Goal: Task Accomplishment & Management: Complete application form

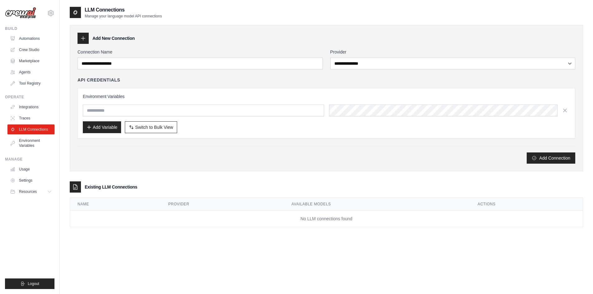
click at [306, 242] on div "**********" at bounding box center [326, 153] width 513 height 294
click at [23, 83] on link "Tool Registry" at bounding box center [31, 83] width 47 height 10
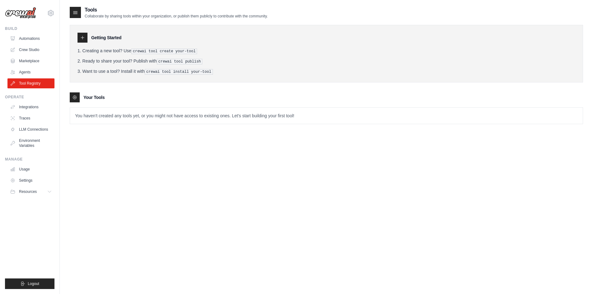
click at [176, 52] on pre "crewai tool create your-tool" at bounding box center [164, 52] width 66 height 6
click at [91, 98] on h3 "Your Tools" at bounding box center [93, 97] width 21 height 6
click at [97, 116] on p "You haven't created any tools yet, or you might not have access to existing one…" at bounding box center [326, 116] width 513 height 16
click at [32, 167] on link "Usage" at bounding box center [31, 169] width 47 height 10
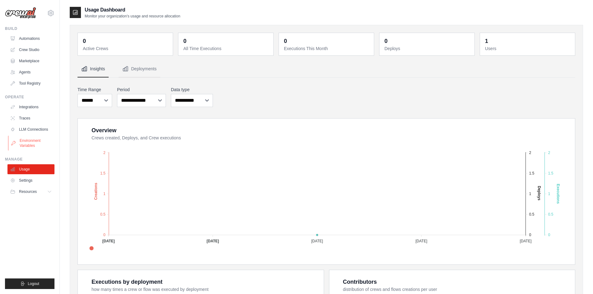
click at [40, 137] on link "Environment Variables" at bounding box center [31, 143] width 47 height 15
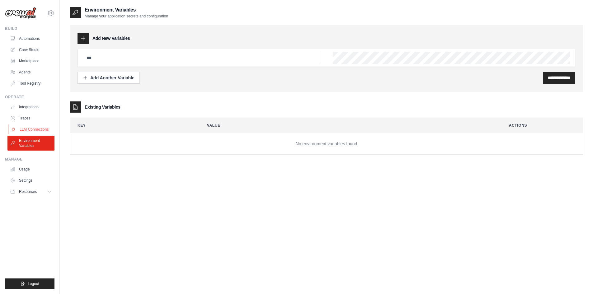
click at [43, 127] on link "LLM Connections" at bounding box center [31, 130] width 47 height 10
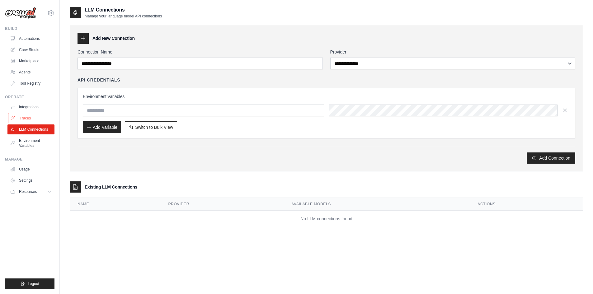
click at [40, 121] on link "Traces" at bounding box center [31, 118] width 47 height 10
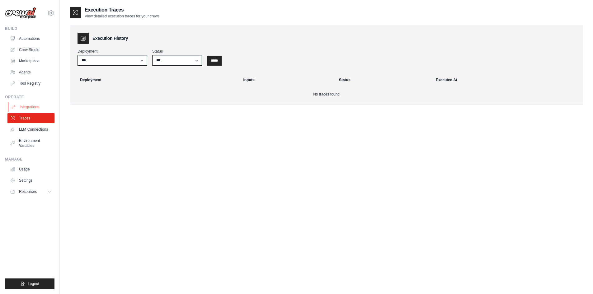
click at [36, 108] on link "Integrations" at bounding box center [31, 107] width 47 height 10
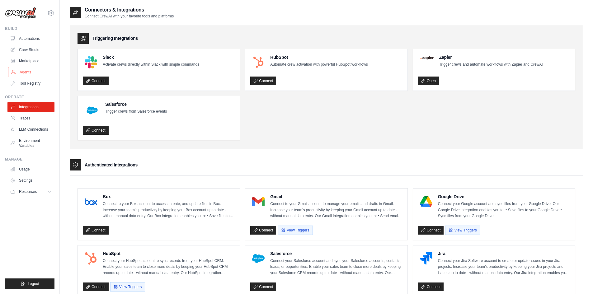
click at [24, 73] on link "Agents" at bounding box center [31, 72] width 47 height 10
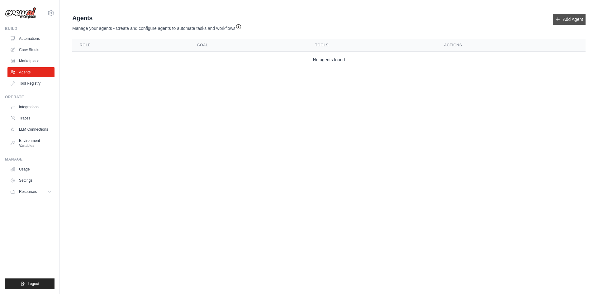
click at [575, 20] on link "Add Agent" at bounding box center [569, 19] width 33 height 11
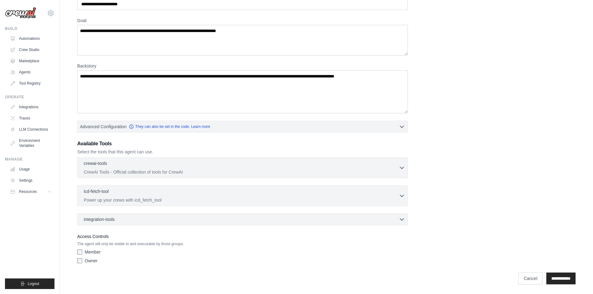
scroll to position [40, 0]
click at [186, 166] on div "crewai-tools 0 selected" at bounding box center [241, 163] width 315 height 7
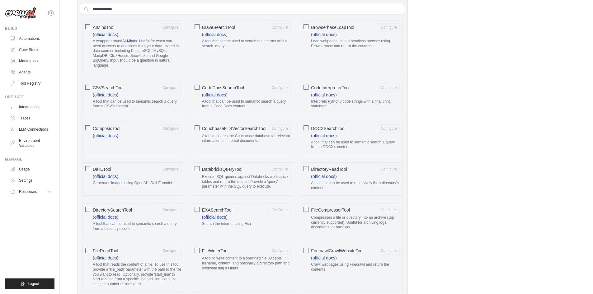
scroll to position [227, 0]
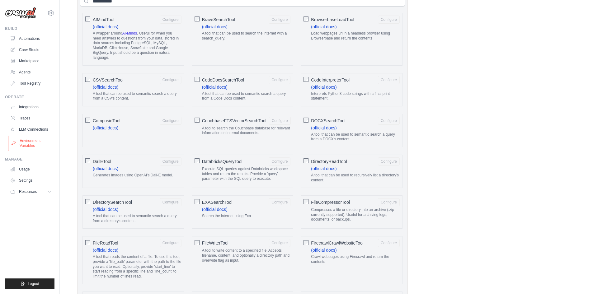
click at [37, 141] on link "Environment Variables" at bounding box center [31, 143] width 47 height 15
